Goal: Find specific page/section: Find specific page/section

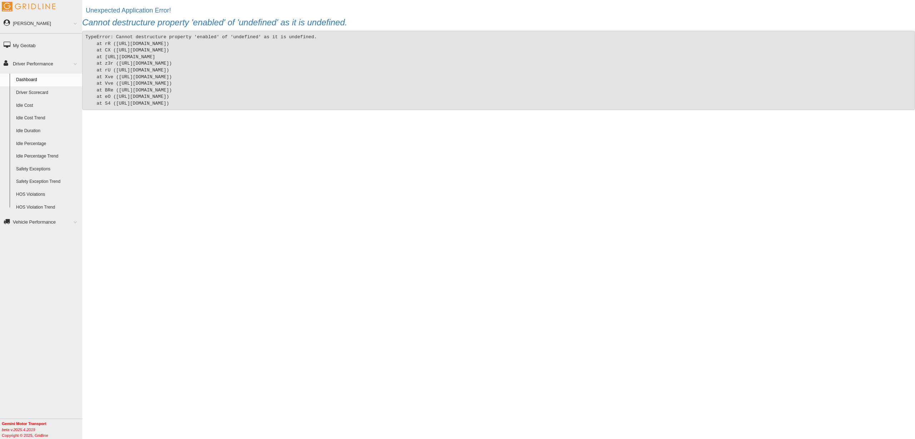
click at [37, 92] on link "Driver Scorecard" at bounding box center [47, 93] width 69 height 13
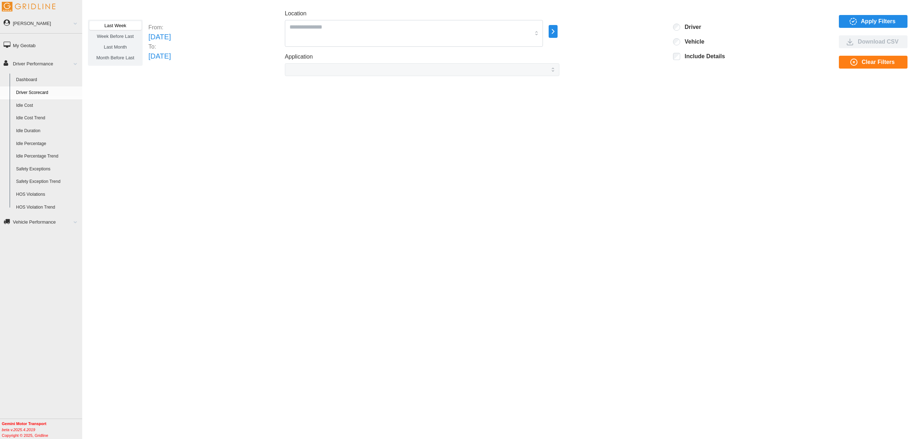
click at [869, 21] on span "Apply Filters" at bounding box center [878, 21] width 35 height 12
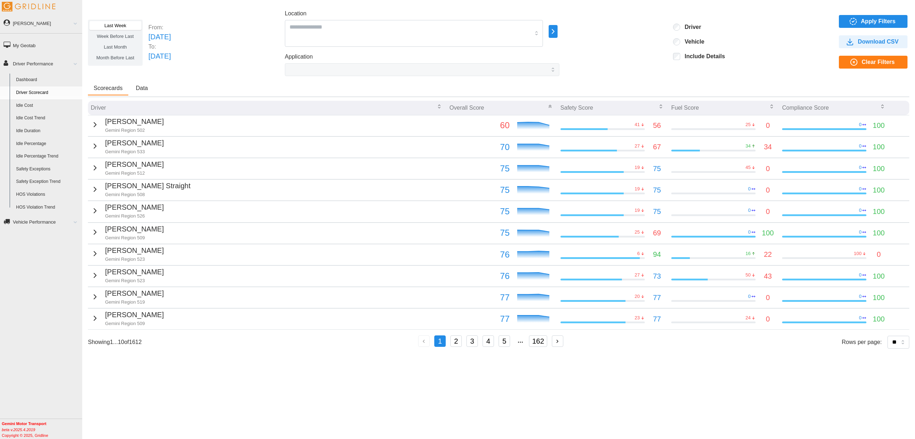
click at [870, 21] on span "Apply Filters" at bounding box center [878, 21] width 35 height 12
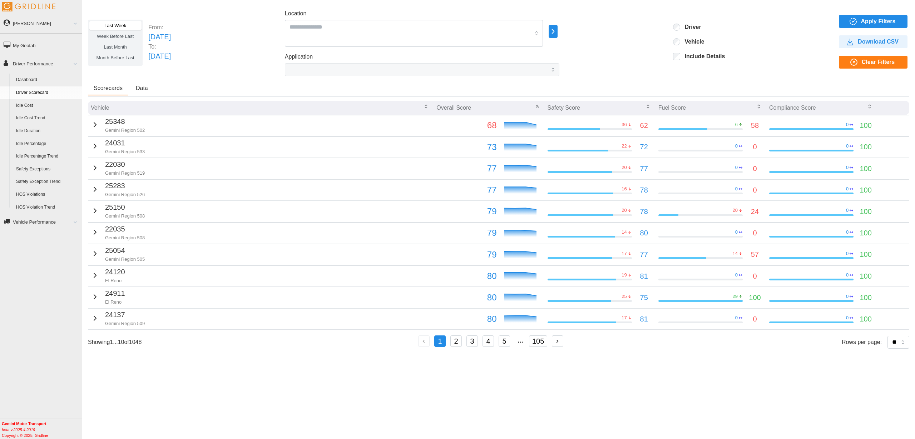
click at [43, 80] on link "Dashboard" at bounding box center [47, 80] width 69 height 13
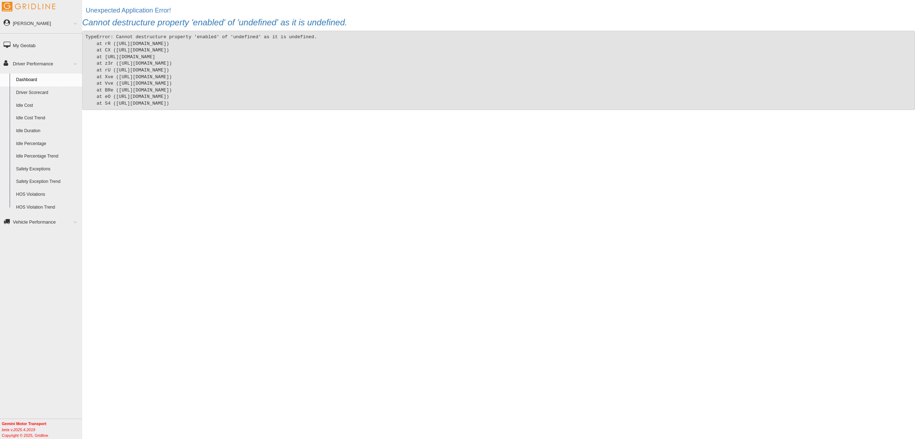
click at [309, 119] on div "Unexpected Application Error! Cannot destructure property 'enabled' of 'undefin…" at bounding box center [498, 215] width 833 height 422
